Goal: Find specific page/section: Find specific page/section

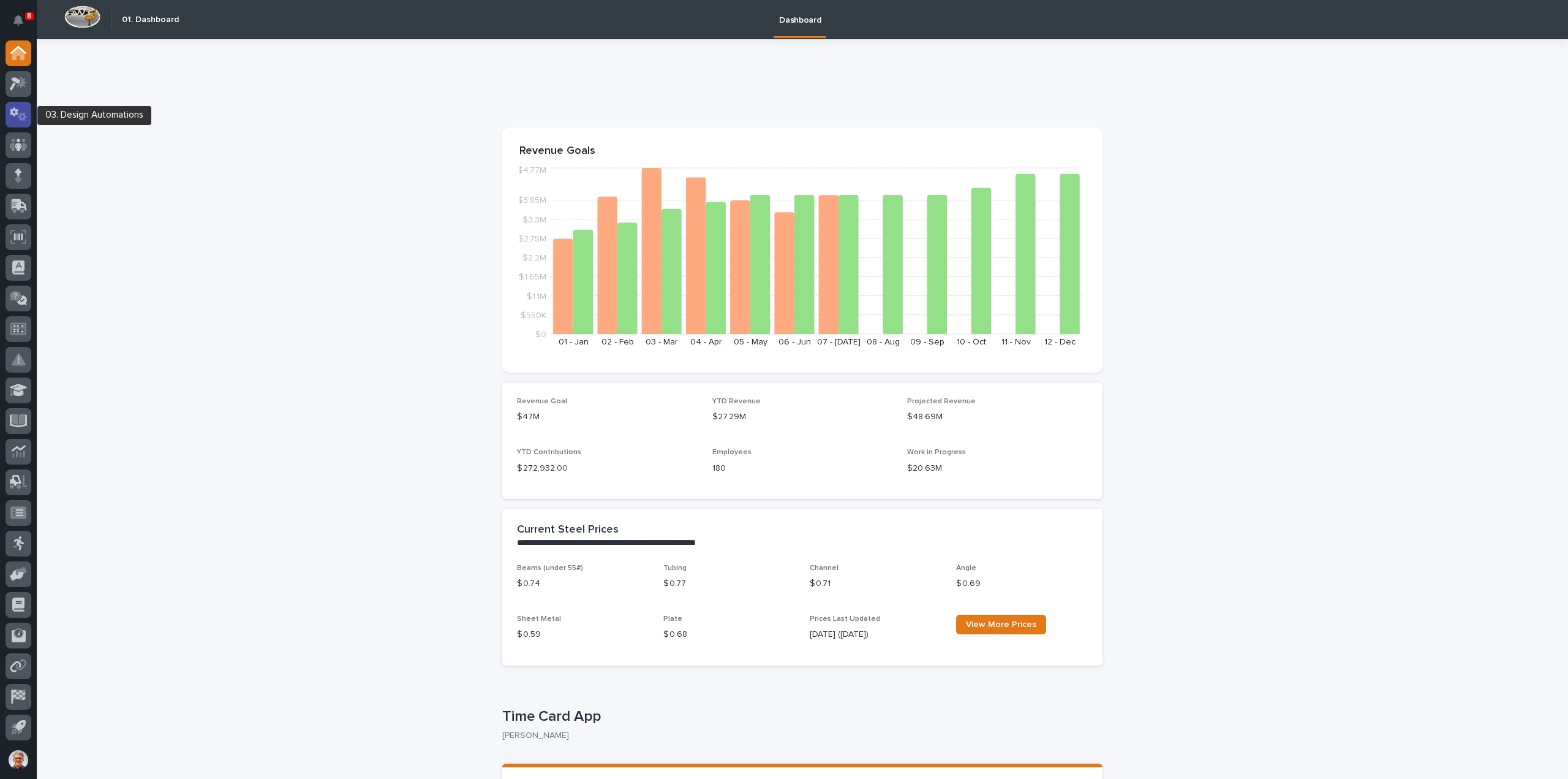
click at [16, 113] on icon at bounding box center [14, 111] width 9 height 9
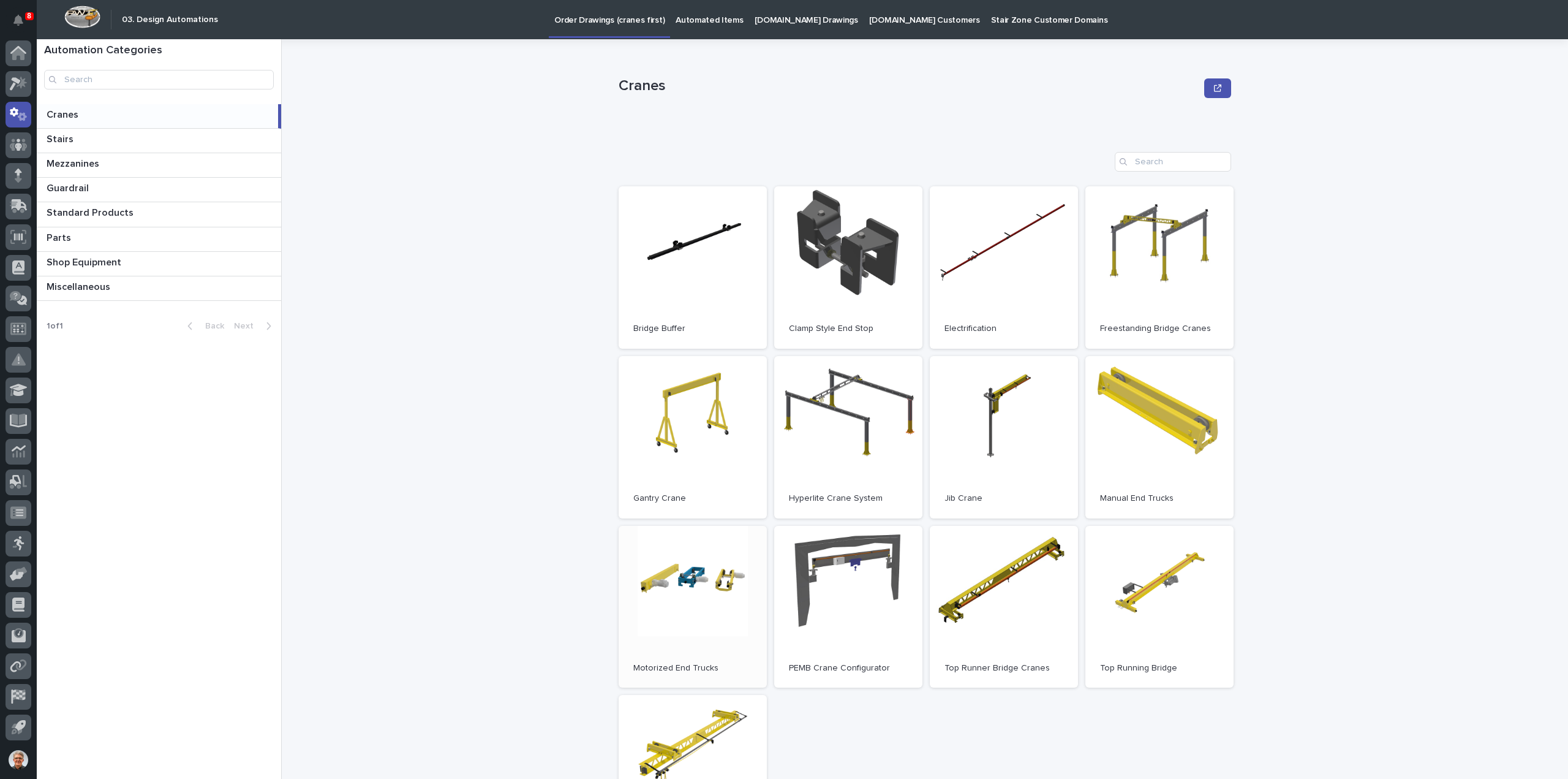
click at [685, 582] on link "Open" at bounding box center [692, 607] width 148 height 163
